Goal: Information Seeking & Learning: Find specific fact

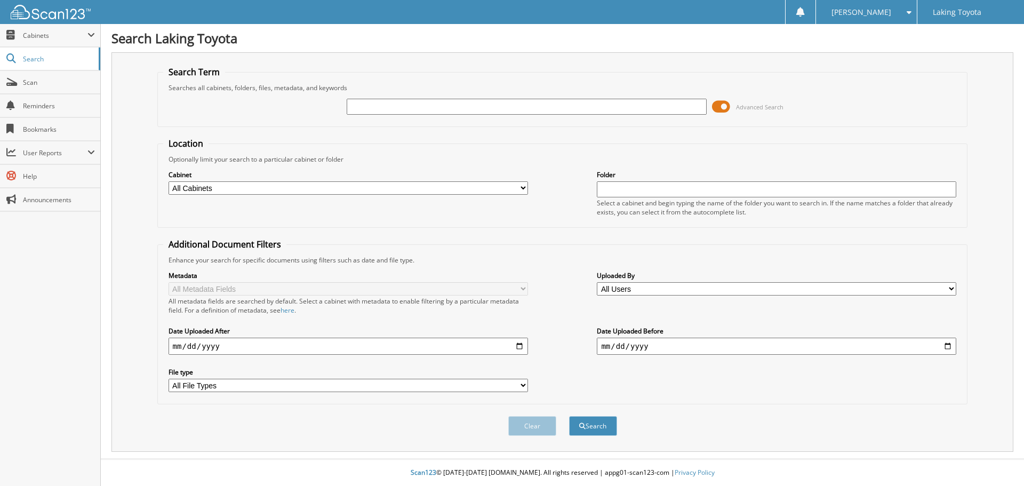
click at [401, 104] on input "text" at bounding box center [526, 107] width 359 height 16
click at [377, 111] on input "text" at bounding box center [526, 107] width 359 height 16
type input "30563"
click at [569, 416] on button "Search" at bounding box center [593, 426] width 48 height 20
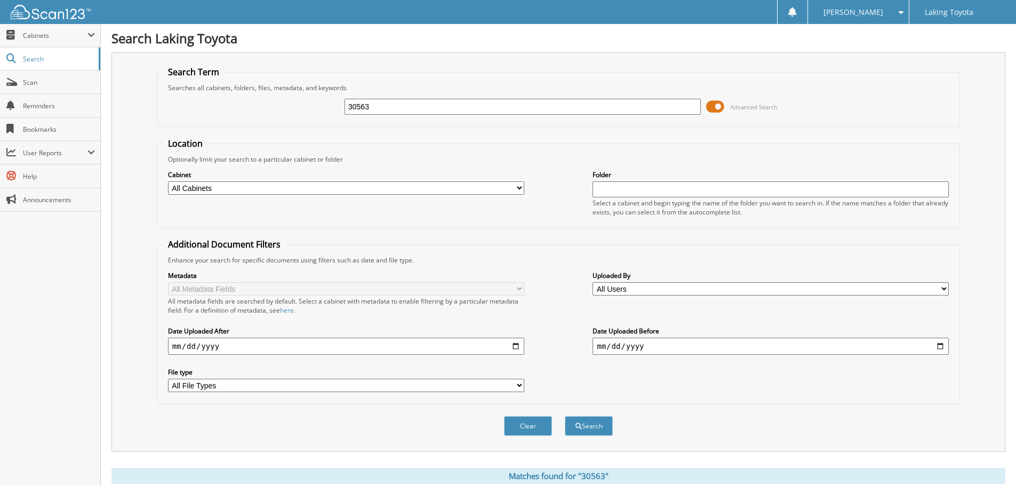
scroll to position [175, 0]
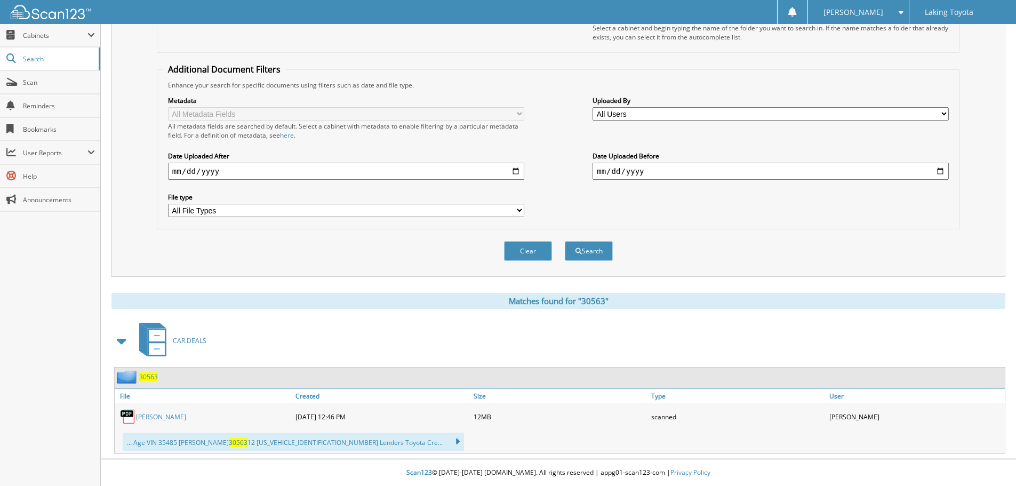
click at [177, 419] on link "[PERSON_NAME]" at bounding box center [161, 416] width 50 height 9
